Goal: Task Accomplishment & Management: Use online tool/utility

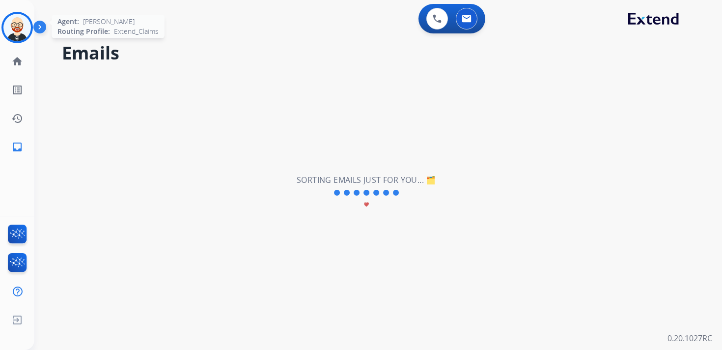
click at [16, 31] on img at bounding box center [17, 28] width 28 height 28
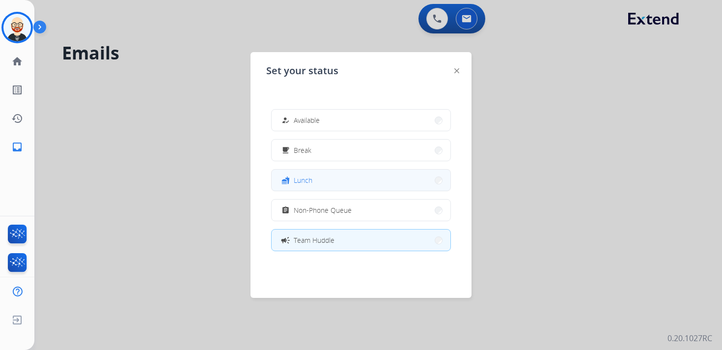
click at [288, 178] on mat-icon "fastfood" at bounding box center [285, 180] width 8 height 8
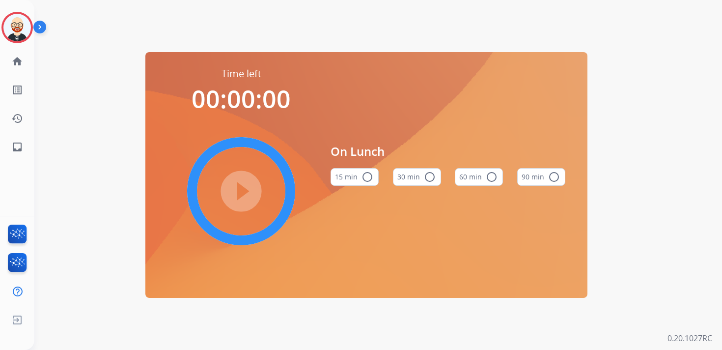
click at [482, 180] on button "60 min radio_button_unchecked" at bounding box center [479, 177] width 48 height 18
click at [247, 191] on mat-icon "play_circle_filled" at bounding box center [241, 191] width 12 height 12
